Goal: Information Seeking & Learning: Understand process/instructions

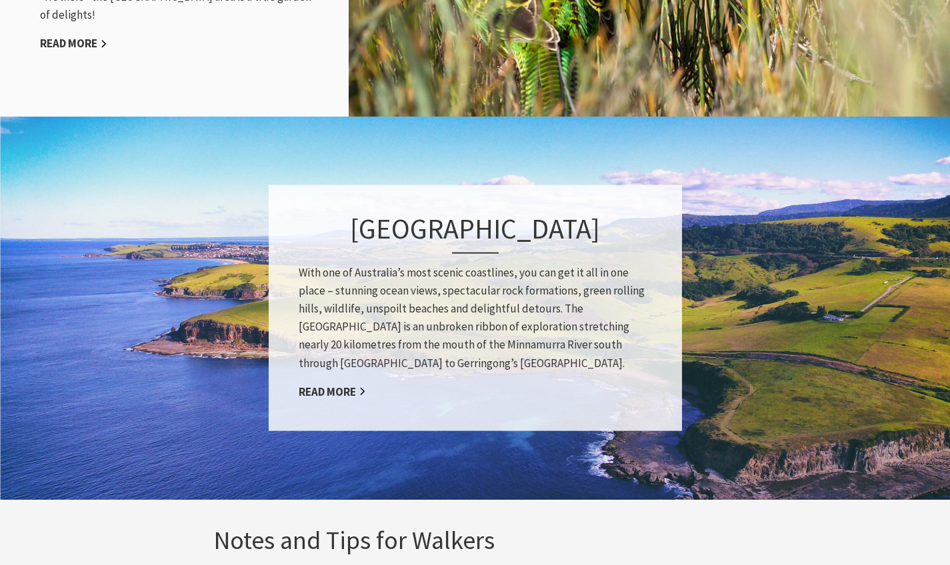
scroll to position [2305, 0]
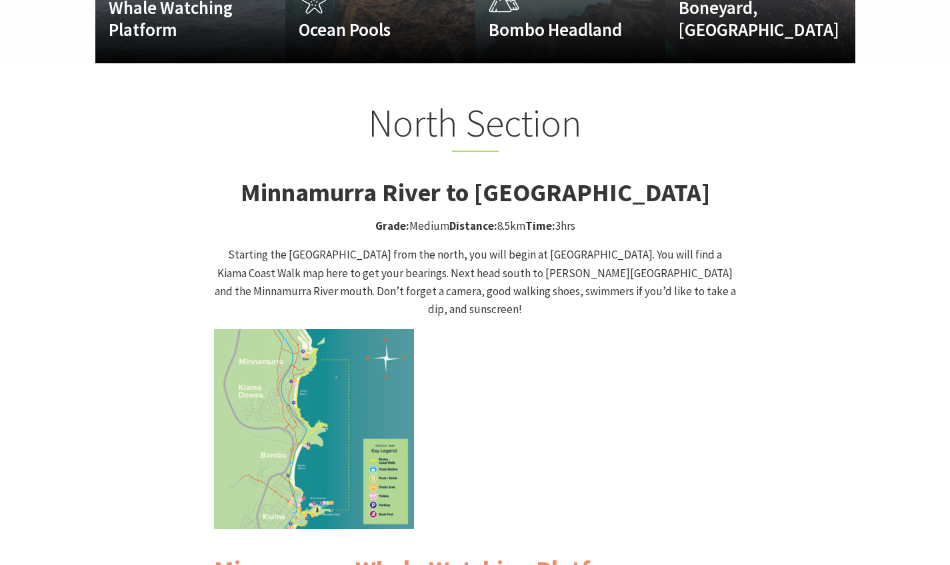
scroll to position [1227, 0]
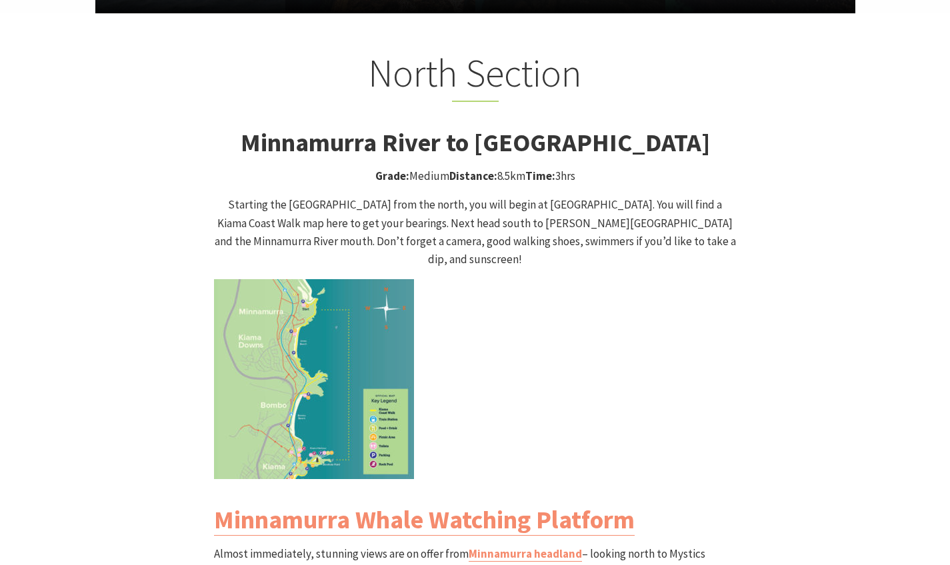
drag, startPoint x: 423, startPoint y: 182, endPoint x: 443, endPoint y: 221, distance: 43.5
click at [434, 202] on p "Starting the [GEOGRAPHIC_DATA] from the north, you will begin at [GEOGRAPHIC_DA…" at bounding box center [475, 232] width 523 height 73
click at [443, 221] on p "Starting the [GEOGRAPHIC_DATA] from the north, you will begin at [GEOGRAPHIC_DA…" at bounding box center [475, 232] width 523 height 73
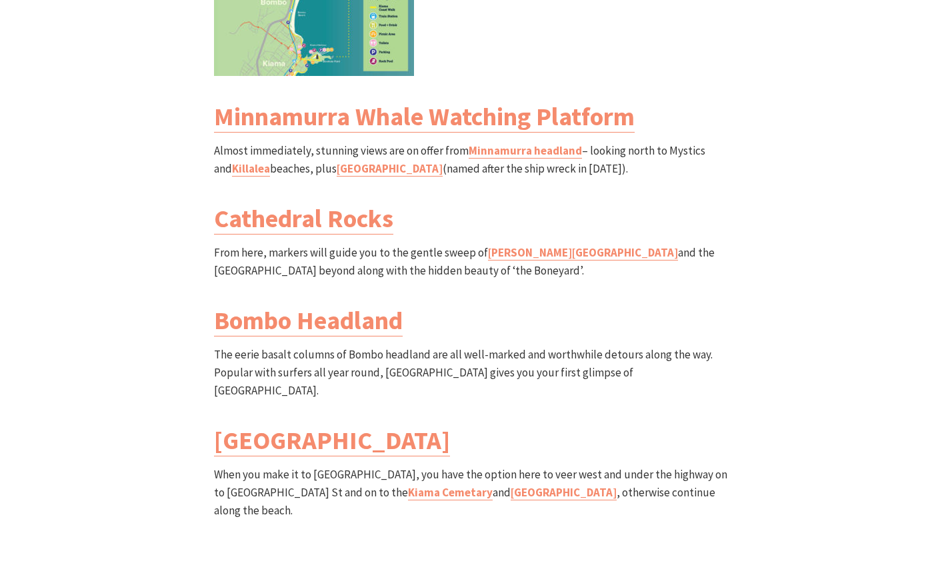
scroll to position [1632, 0]
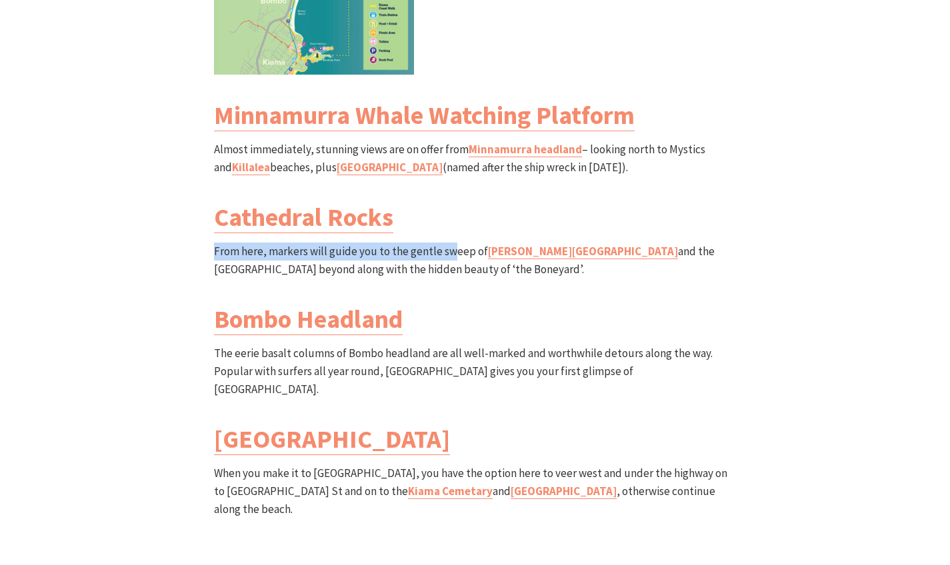
drag, startPoint x: 447, startPoint y: 190, endPoint x: 447, endPoint y: 199, distance: 8.7
click at [447, 198] on div "North Section Minnamurra River to [GEOGRAPHIC_DATA] Grade: Medium Distance: 8.5…" at bounding box center [475, 110] width 533 height 931
click at [447, 243] on p "From here, markers will guide you to the gentle sweep of [PERSON_NAME][GEOGRAPH…" at bounding box center [475, 261] width 523 height 36
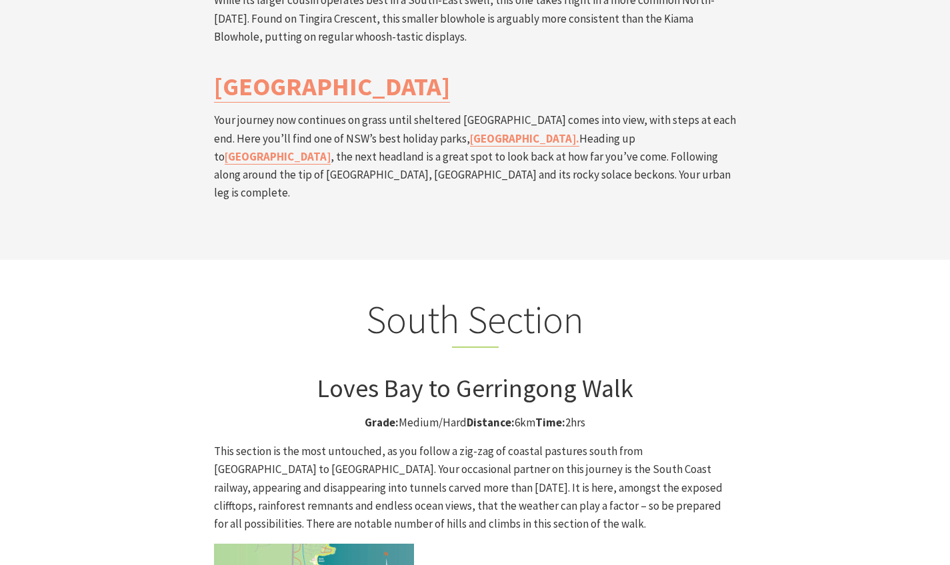
scroll to position [3149, 0]
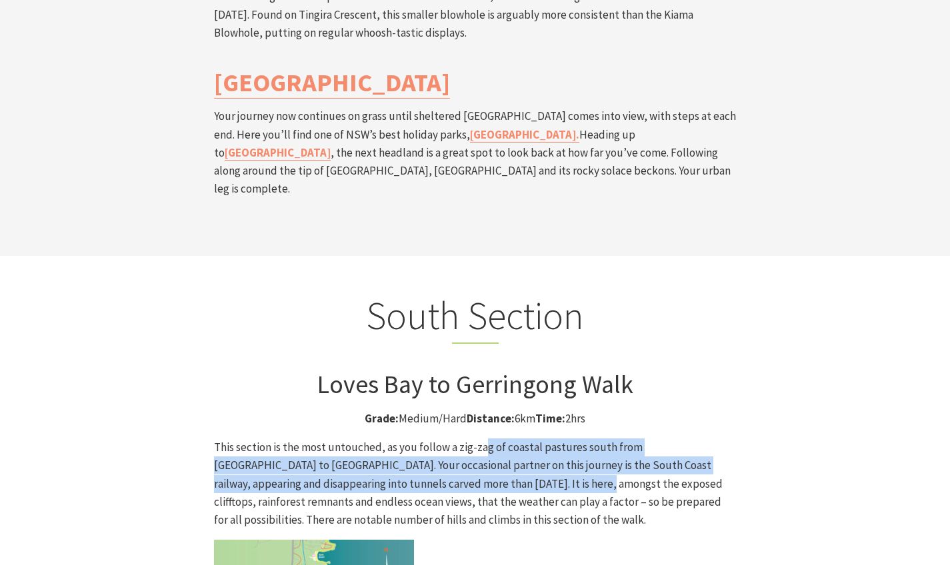
drag, startPoint x: 483, startPoint y: 296, endPoint x: 483, endPoint y: 354, distance: 58.0
click at [483, 439] on p "This section is the most untouched, as you follow a zig-zag of coastal pastures…" at bounding box center [475, 484] width 523 height 91
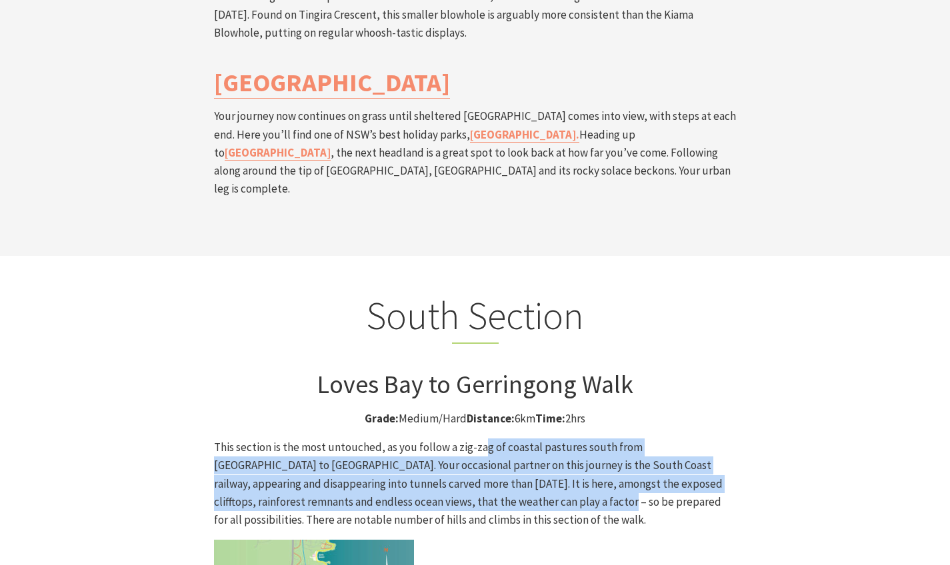
click at [483, 439] on p "This section is the most untouched, as you follow a zig-zag of coastal pastures…" at bounding box center [475, 484] width 523 height 91
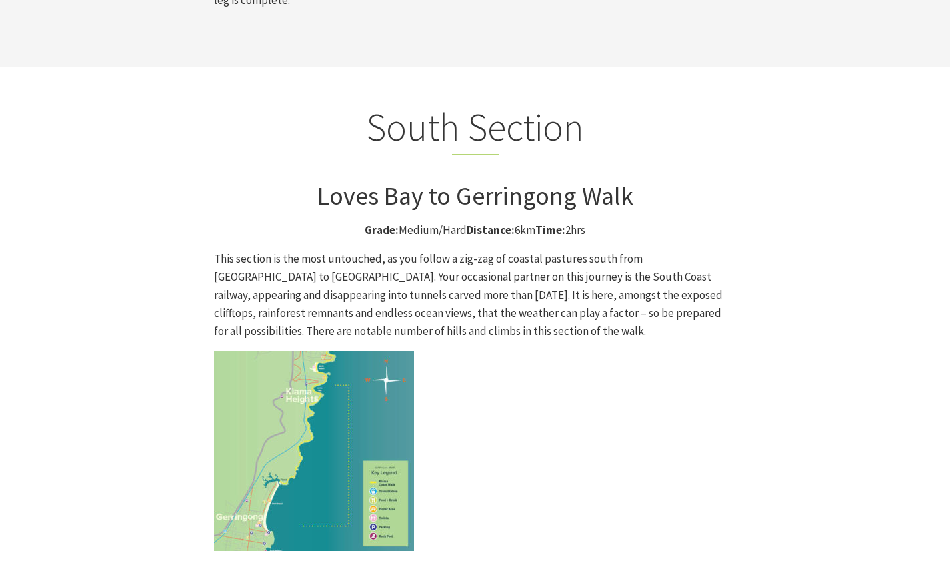
click at [483, 389] on p at bounding box center [475, 451] width 523 height 200
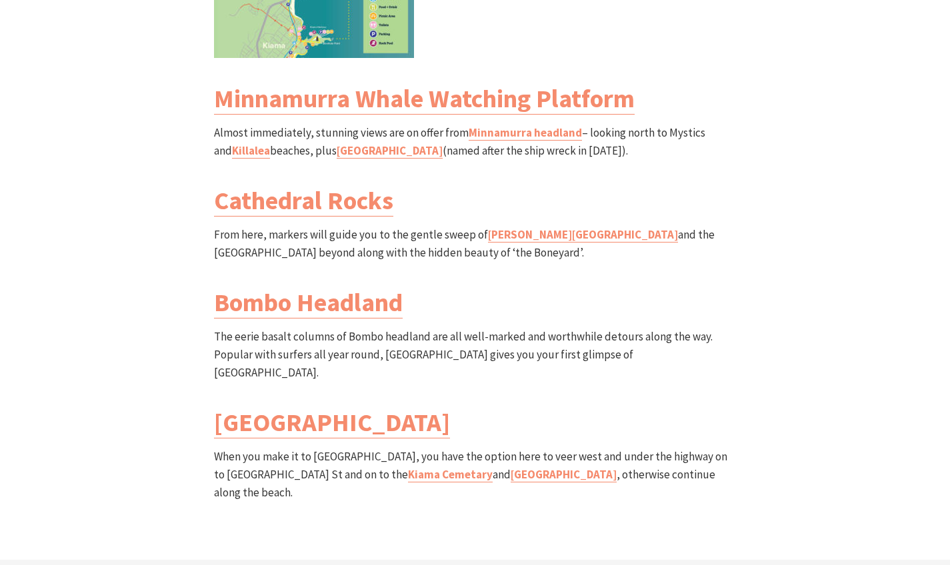
scroll to position [1729, 0]
